Goal: Transaction & Acquisition: Obtain resource

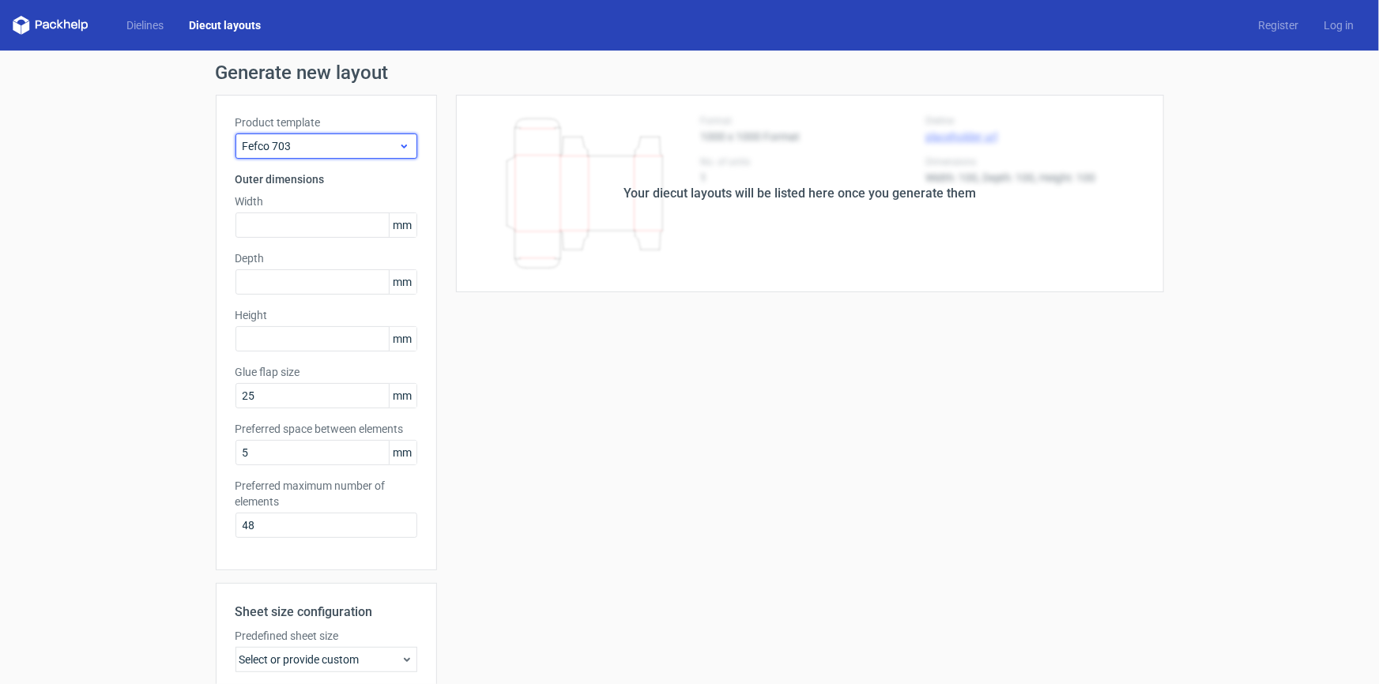
click at [368, 142] on span "Fefco 703" at bounding box center [321, 146] width 156 height 16
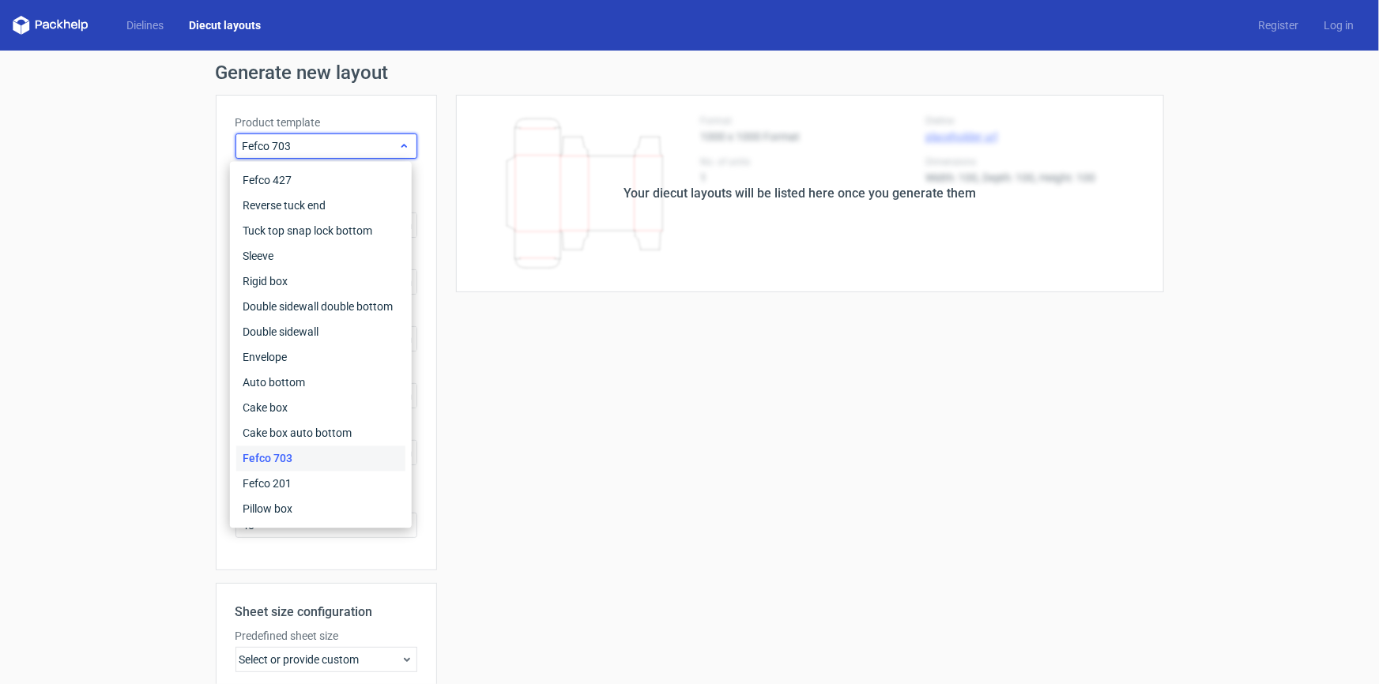
click at [368, 142] on span "Fefco 703" at bounding box center [321, 146] width 156 height 16
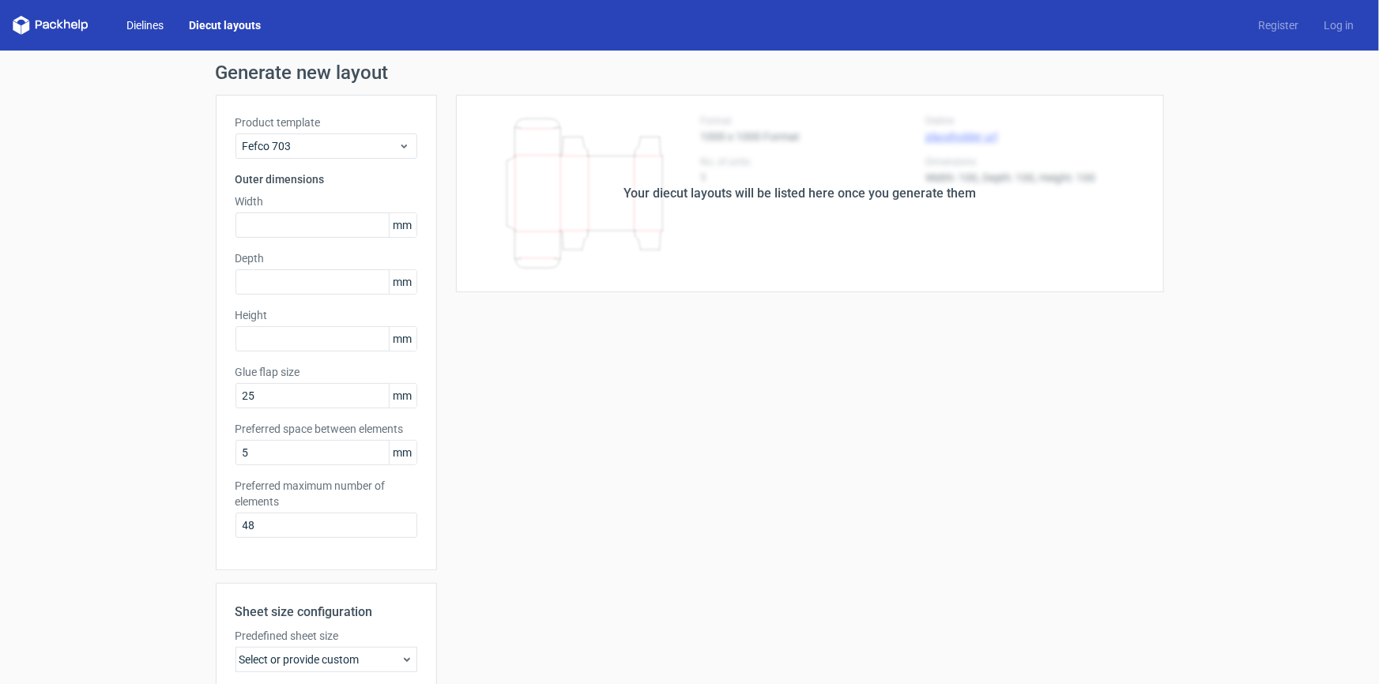
click at [145, 27] on link "Dielines" at bounding box center [145, 25] width 62 height 16
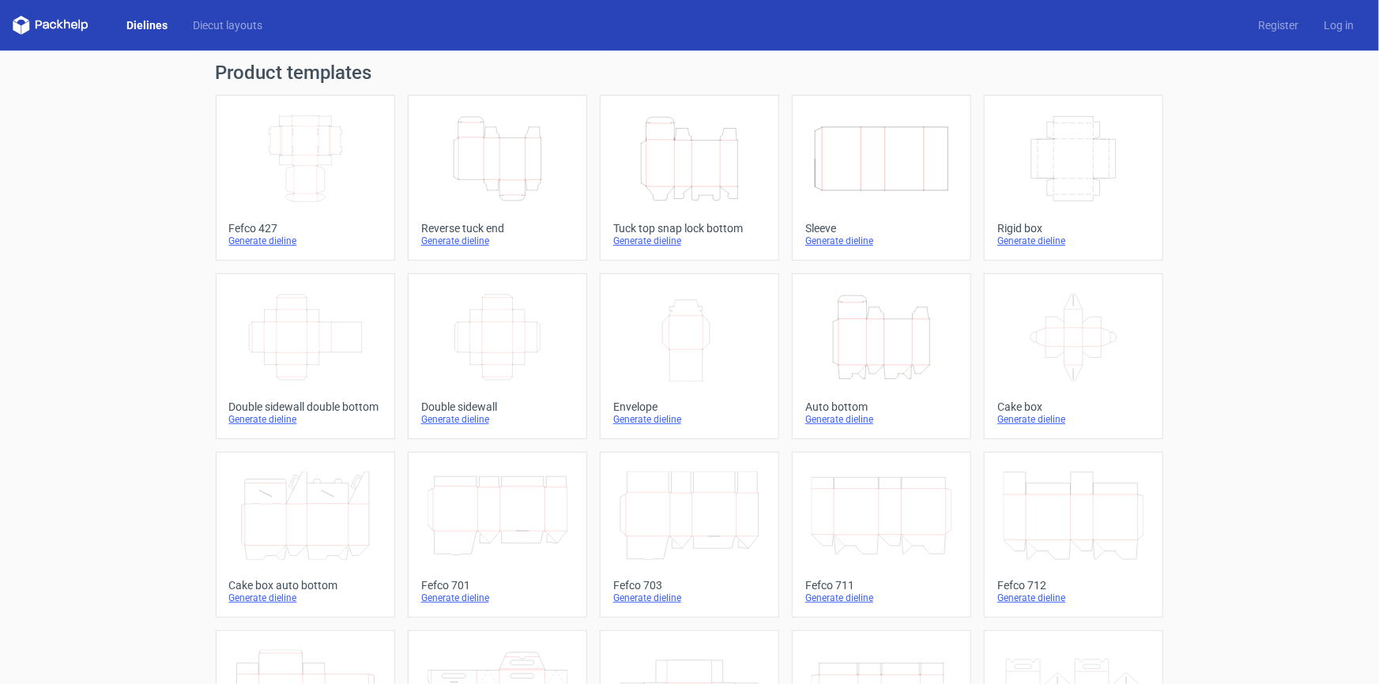
click at [698, 166] on icon "Height Depth Width" at bounding box center [689, 159] width 140 height 88
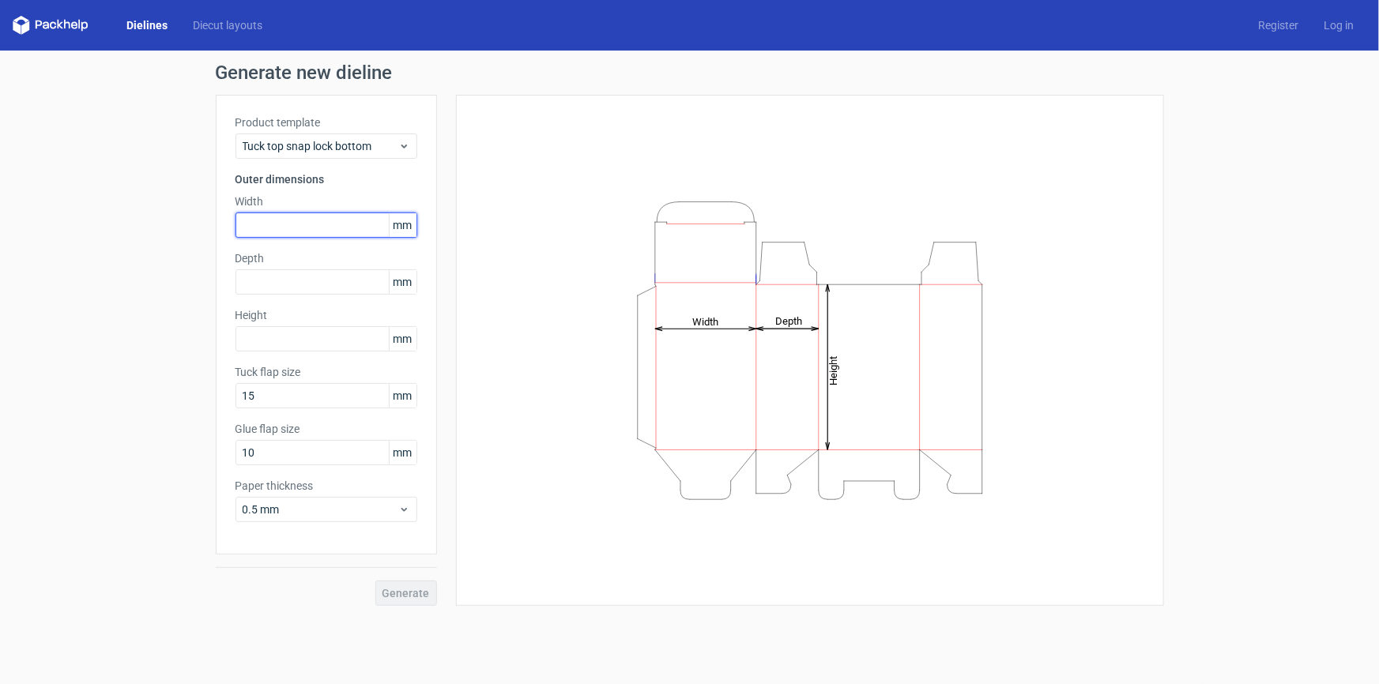
click at [299, 219] on input "text" at bounding box center [326, 225] width 182 height 25
type input "130"
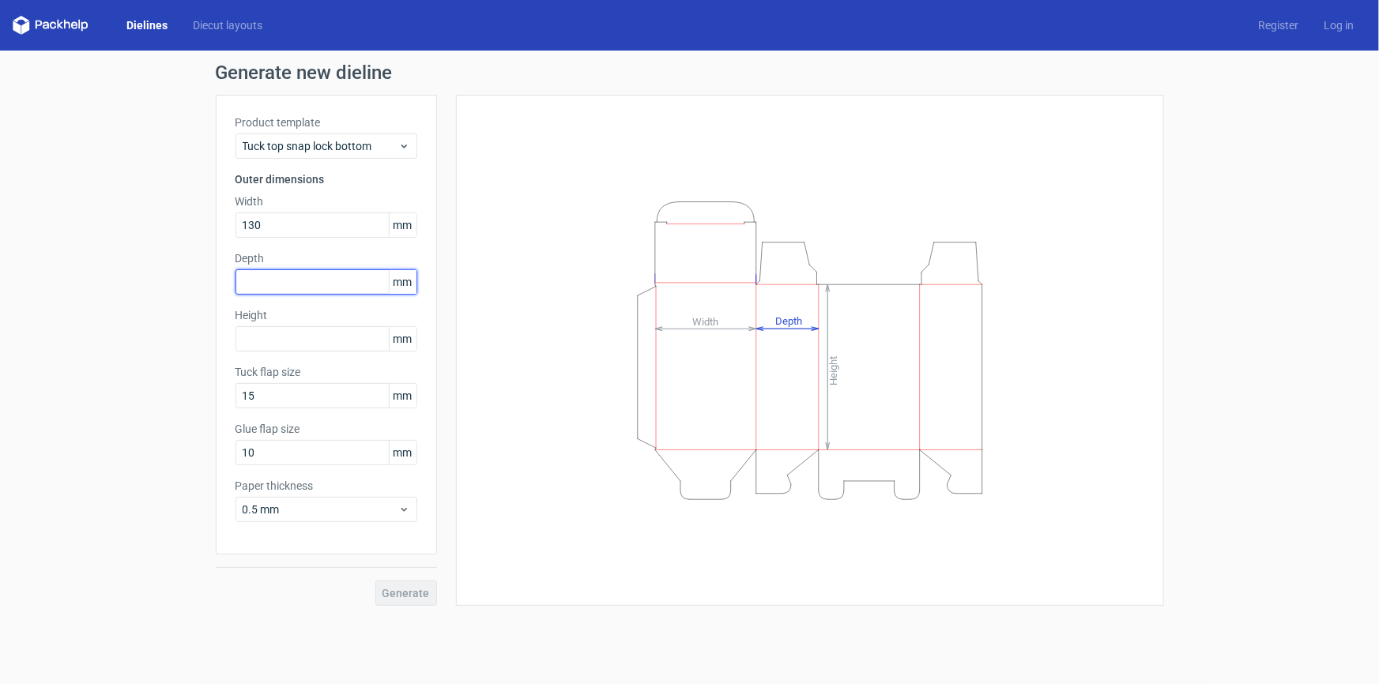
click at [277, 275] on input "text" at bounding box center [326, 281] width 182 height 25
type input "100"
click at [260, 339] on input "text" at bounding box center [326, 338] width 182 height 25
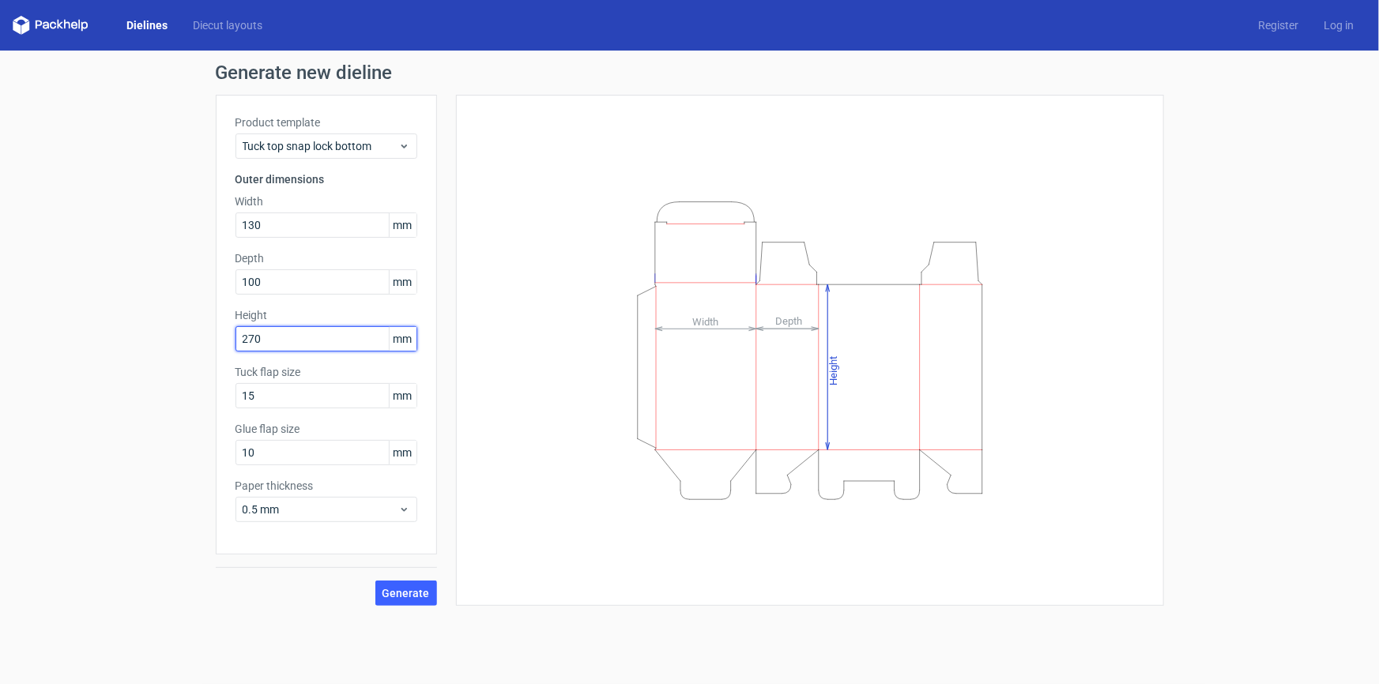
type input "270"
drag, startPoint x: 257, startPoint y: 454, endPoint x: 205, endPoint y: 454, distance: 51.4
click at [207, 454] on div "Generate new dieline Product template Tuck top snap lock bottom Outer dimension…" at bounding box center [689, 335] width 1379 height 568
type input "15"
click at [407, 593] on span "Generate" at bounding box center [405, 593] width 47 height 11
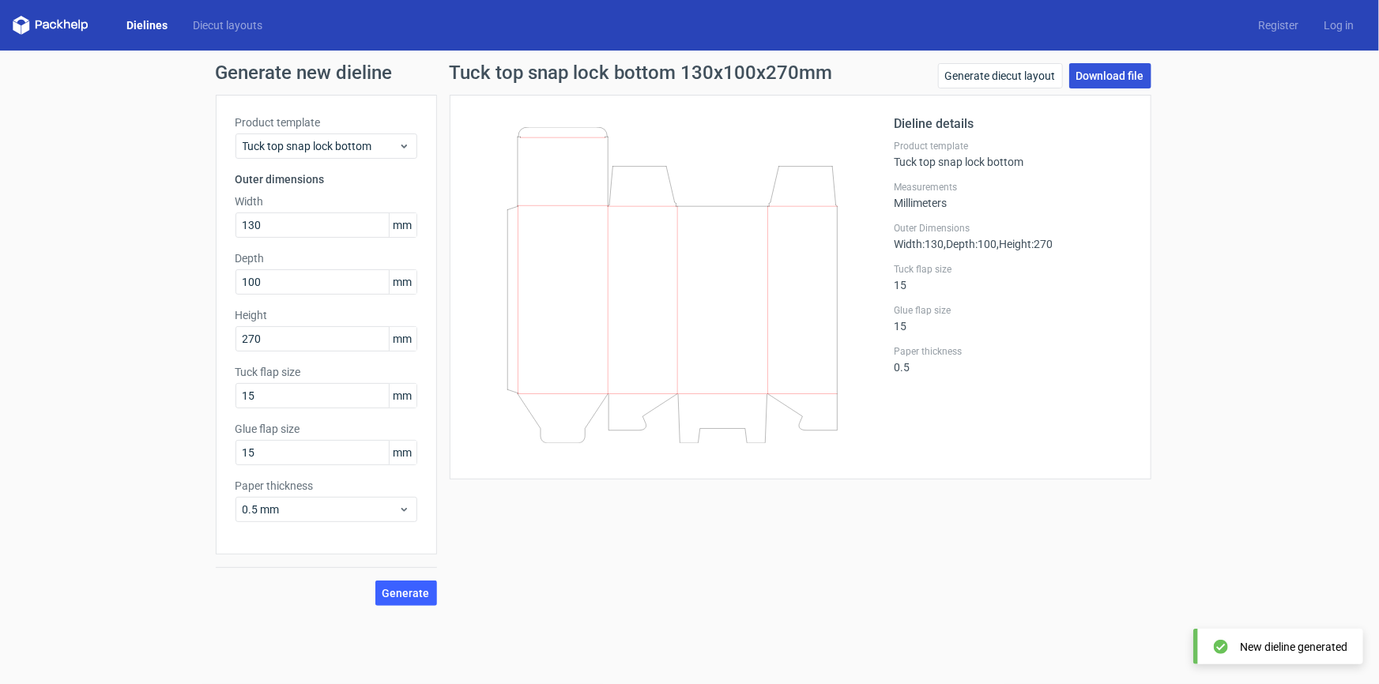
click at [1124, 82] on link "Download file" at bounding box center [1110, 75] width 82 height 25
click at [1109, 77] on link "Download file" at bounding box center [1110, 75] width 82 height 25
click at [42, 24] on icon at bounding box center [51, 25] width 76 height 19
click at [168, 22] on link "Dielines" at bounding box center [147, 25] width 66 height 16
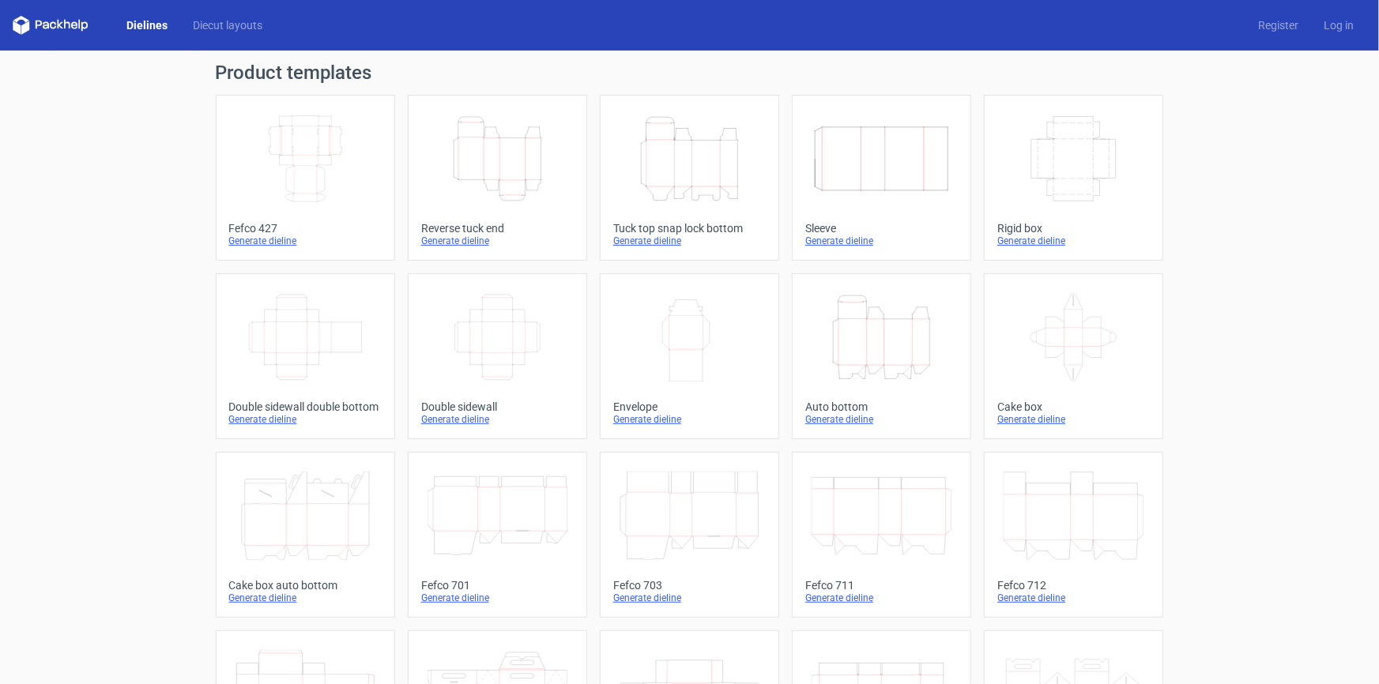
click at [583, 213] on div "Width Depth Height Fefco 427 Generate dieline Height Depth Width Reverse tuck e…" at bounding box center [690, 535] width 948 height 880
click at [710, 164] on icon "Height Depth Width" at bounding box center [689, 159] width 140 height 88
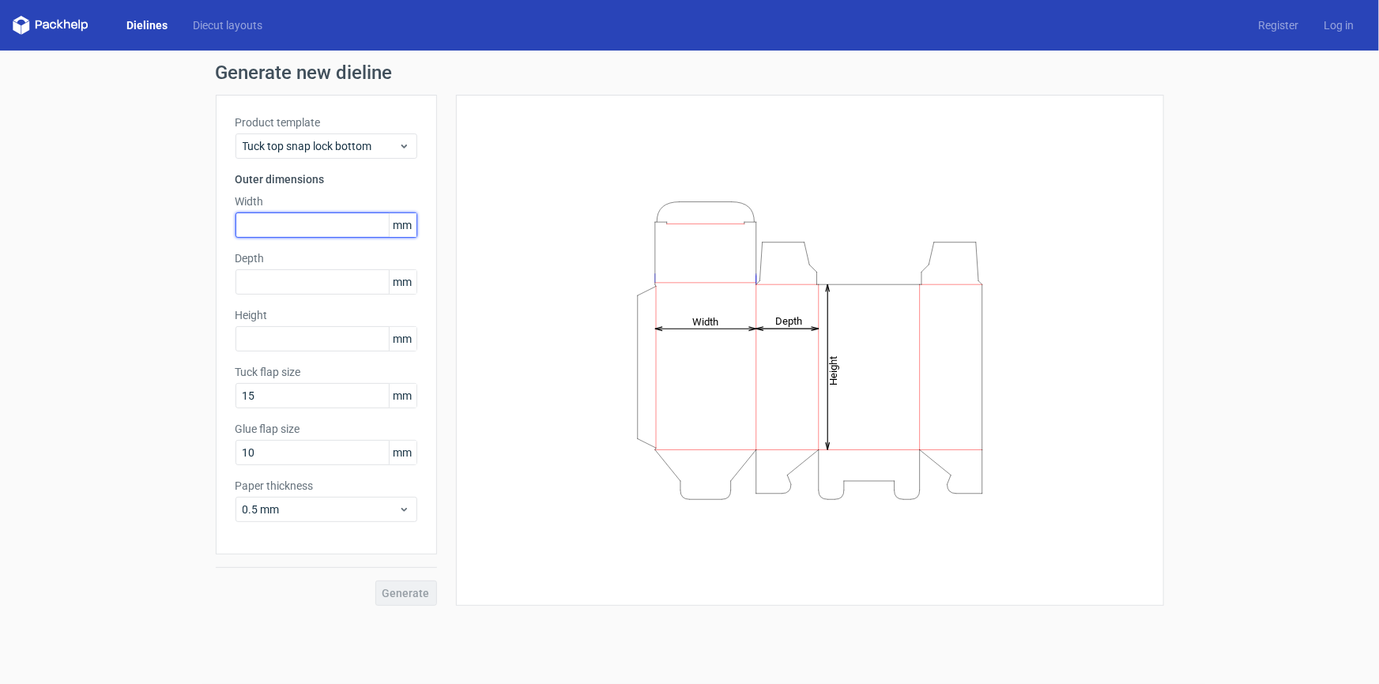
click at [286, 221] on input "text" at bounding box center [326, 225] width 182 height 25
type input "130"
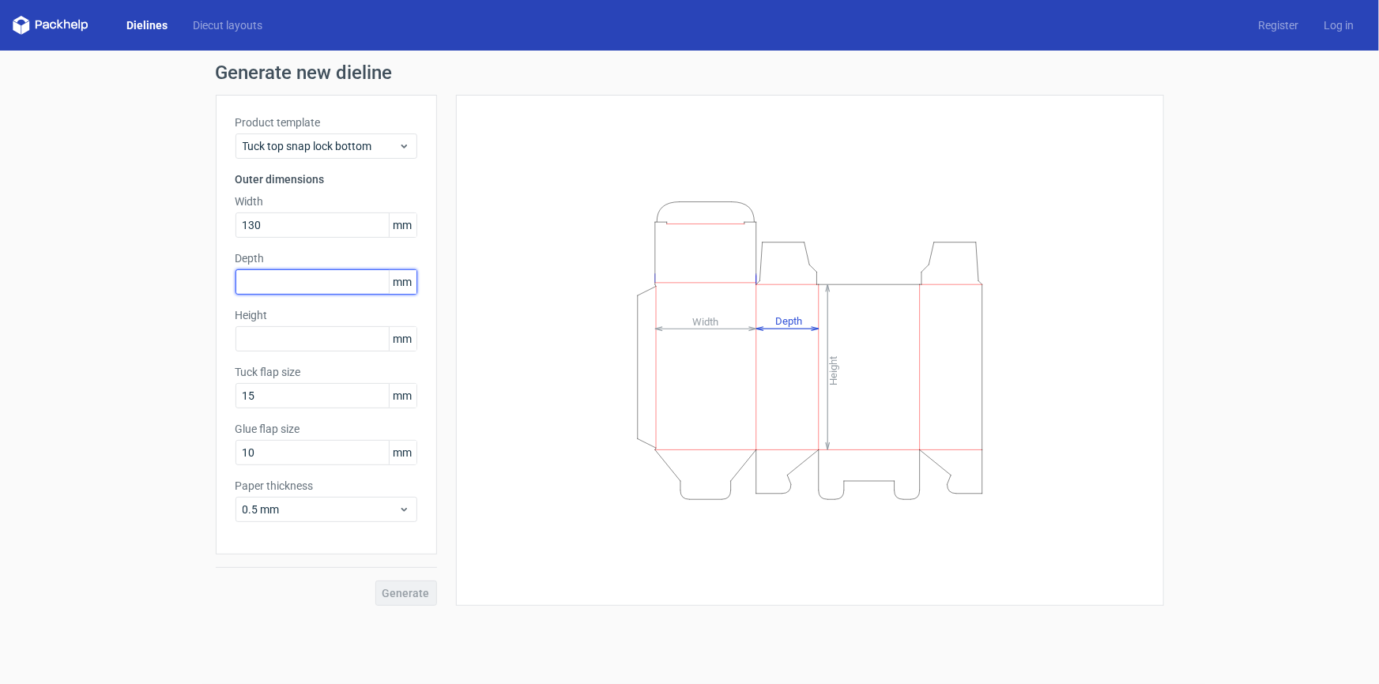
click at [280, 273] on input "text" at bounding box center [326, 281] width 182 height 25
type input "100"
click at [266, 337] on input "text" at bounding box center [326, 338] width 182 height 25
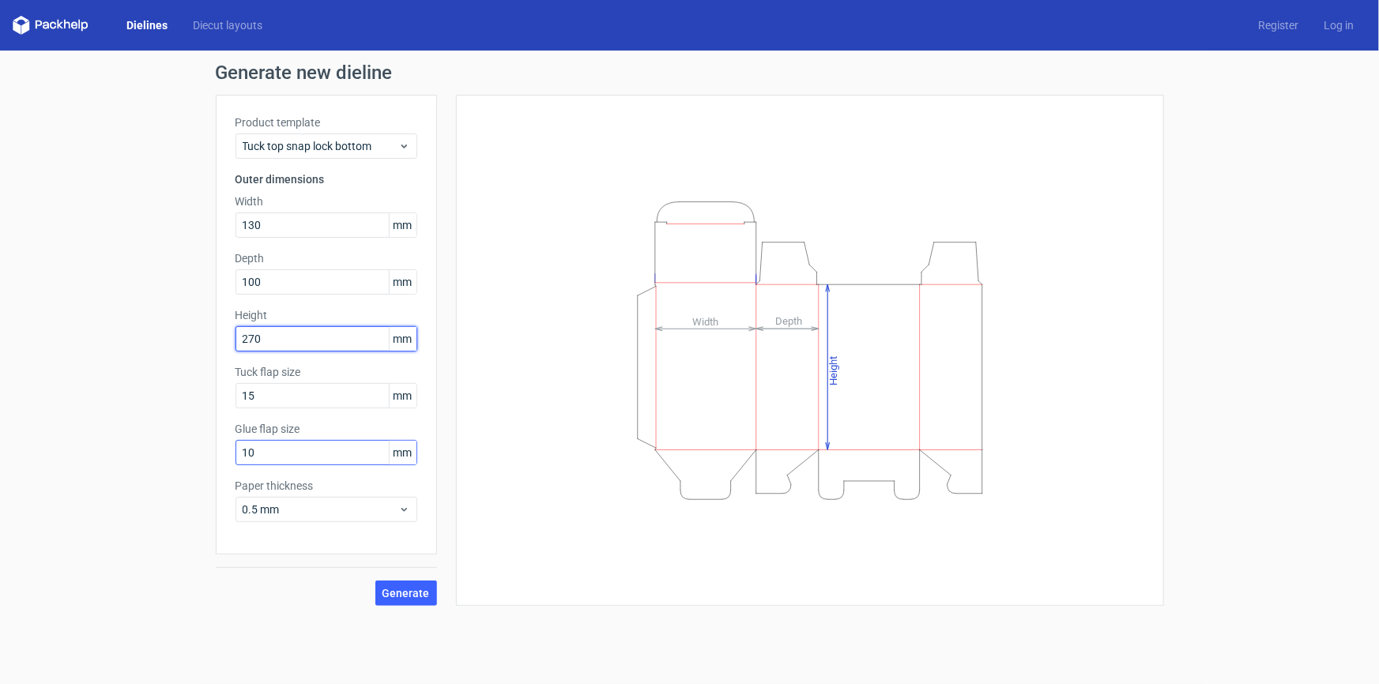
type input "270"
drag, startPoint x: 256, startPoint y: 459, endPoint x: 174, endPoint y: 459, distance: 82.2
click at [174, 459] on div "Generate new dieline Product template Tuck top snap lock bottom Outer dimension…" at bounding box center [689, 335] width 1379 height 568
type input "15"
click at [423, 591] on span "Generate" at bounding box center [405, 593] width 47 height 11
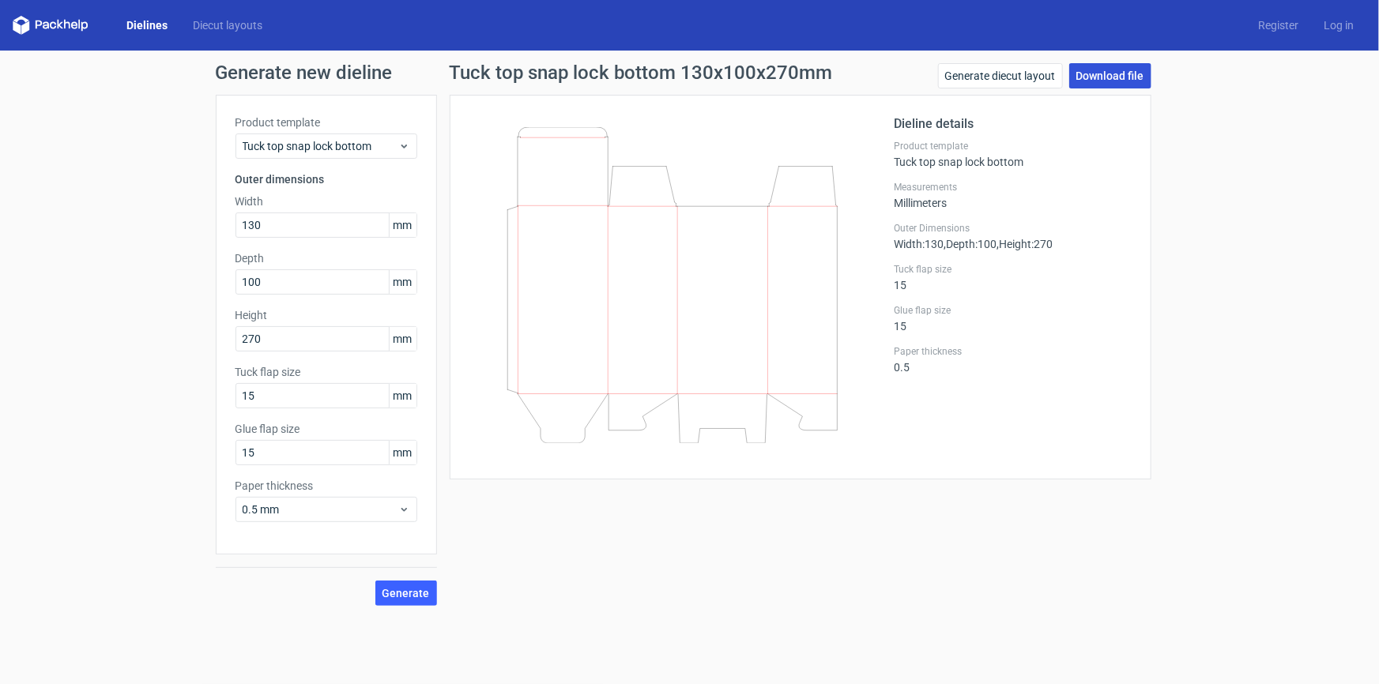
click at [1096, 76] on link "Download file" at bounding box center [1110, 75] width 82 height 25
click at [1378, 286] on div "Generate new dieline Product template Tuck top snap lock bottom Outer dimension…" at bounding box center [689, 335] width 1379 height 568
